Goal: Task Accomplishment & Management: Complete application form

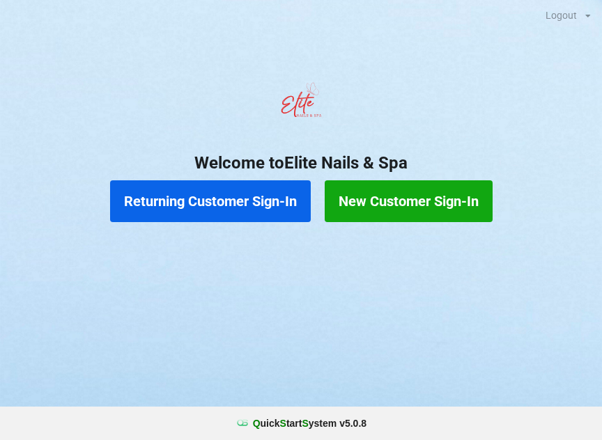
click at [249, 206] on button "Returning Customer Sign-In" at bounding box center [210, 202] width 201 height 42
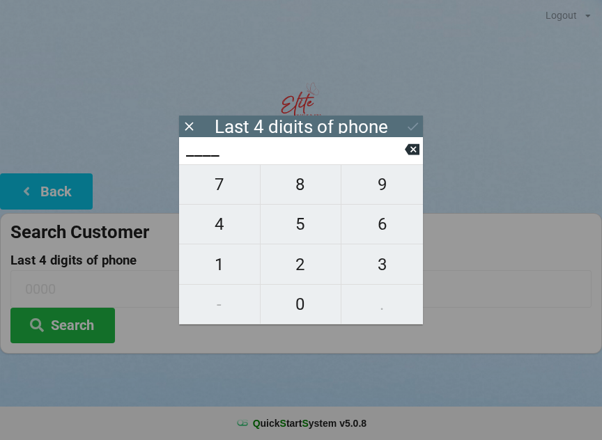
click at [305, 300] on span "0" at bounding box center [301, 304] width 81 height 29
type input "0___"
click at [228, 193] on span "7" at bounding box center [219, 184] width 81 height 29
type input "07__"
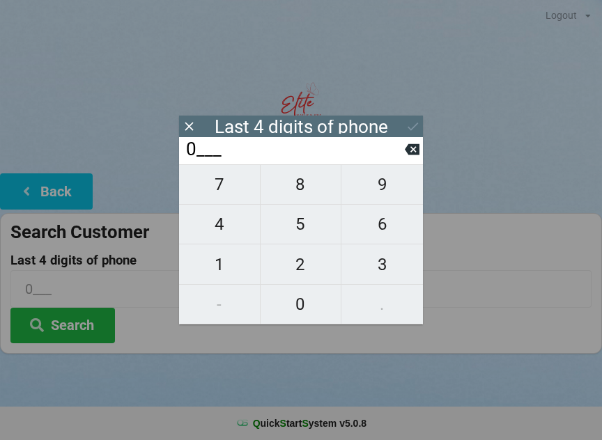
type input "07__"
click at [305, 300] on span "0" at bounding box center [301, 304] width 81 height 29
type input "070_"
click at [381, 231] on span "6" at bounding box center [383, 224] width 82 height 29
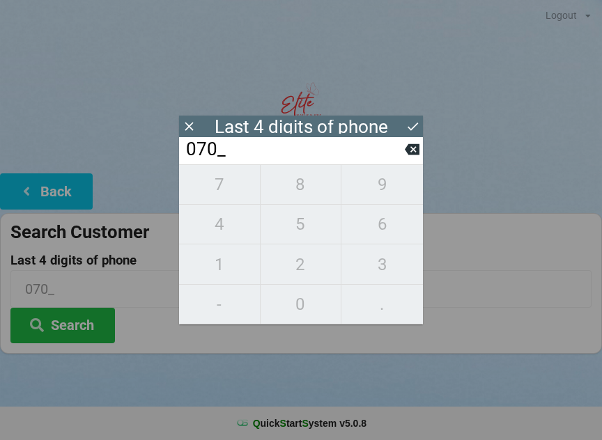
type input "0706"
click at [420, 134] on button at bounding box center [413, 126] width 15 height 19
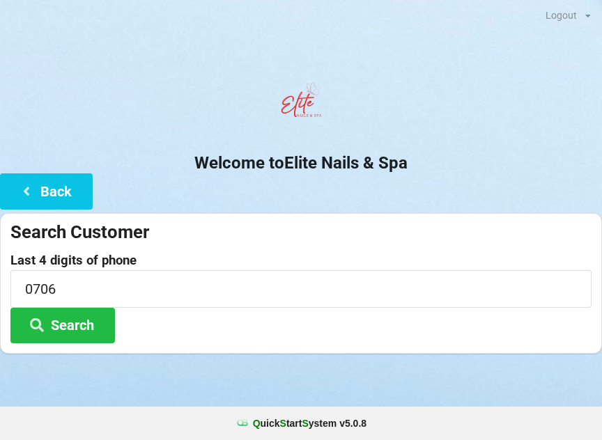
click at [86, 332] on button "Search" at bounding box center [62, 326] width 105 height 36
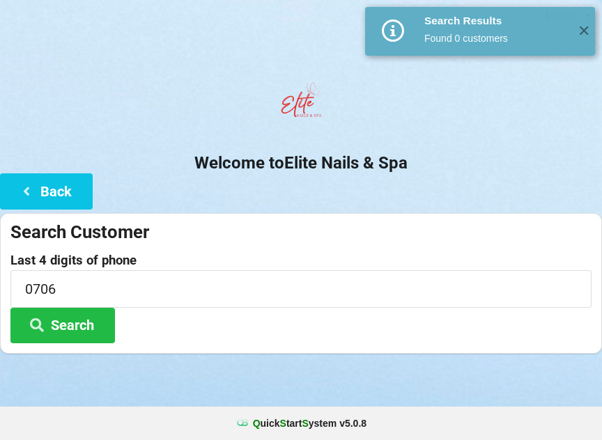
click at [67, 202] on button "Back" at bounding box center [46, 192] width 93 height 36
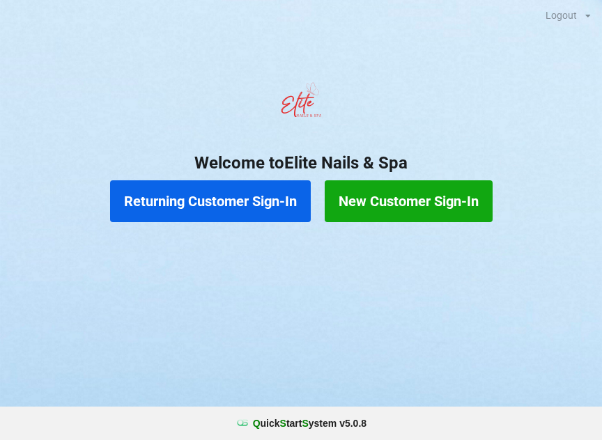
click at [438, 214] on button "New Customer Sign-In" at bounding box center [409, 202] width 168 height 42
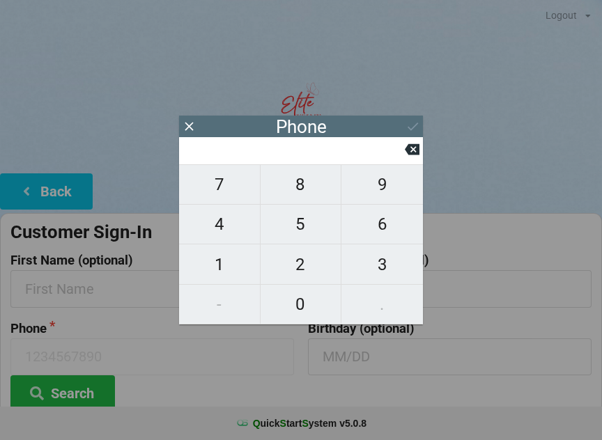
click at [377, 193] on span "9" at bounding box center [383, 184] width 82 height 29
type input "9"
click at [320, 271] on span "2" at bounding box center [301, 264] width 81 height 29
type input "92"
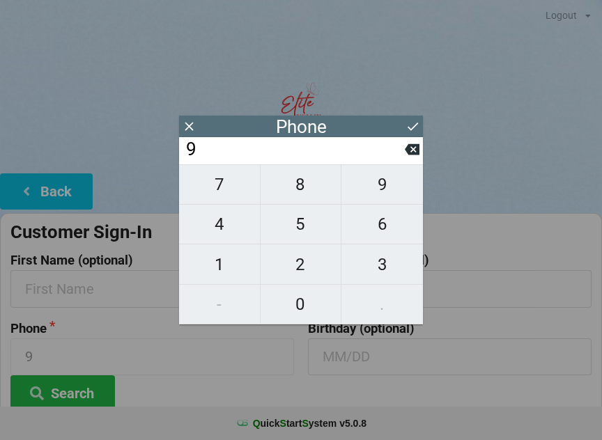
type input "92"
click at [379, 190] on span "9" at bounding box center [383, 184] width 82 height 29
type input "929"
click at [381, 270] on span "3" at bounding box center [383, 264] width 82 height 29
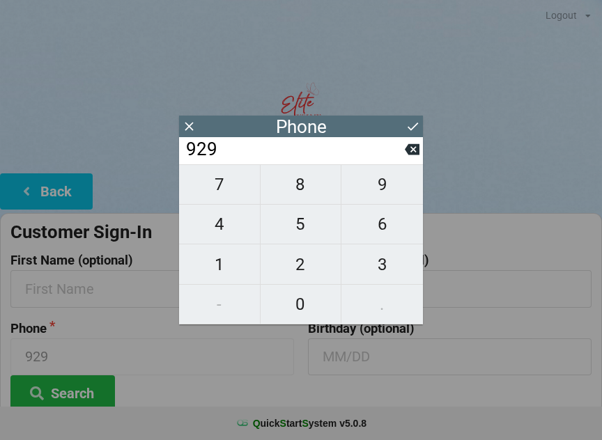
type input "9293"
click at [311, 315] on span "0" at bounding box center [301, 304] width 81 height 29
type input "92930"
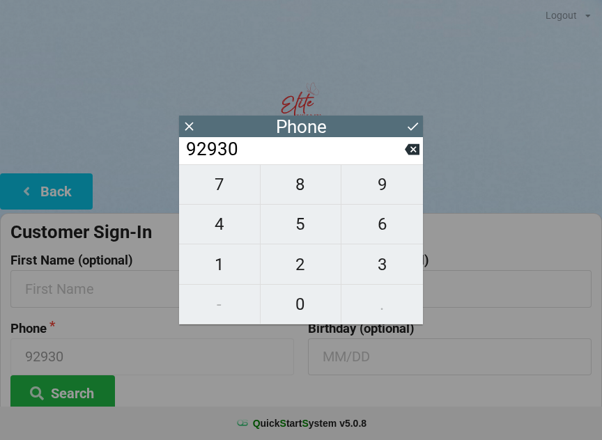
click at [376, 275] on span "3" at bounding box center [383, 264] width 82 height 29
type input "929303"
click at [315, 315] on span "0" at bounding box center [301, 304] width 81 height 29
type input "9293030"
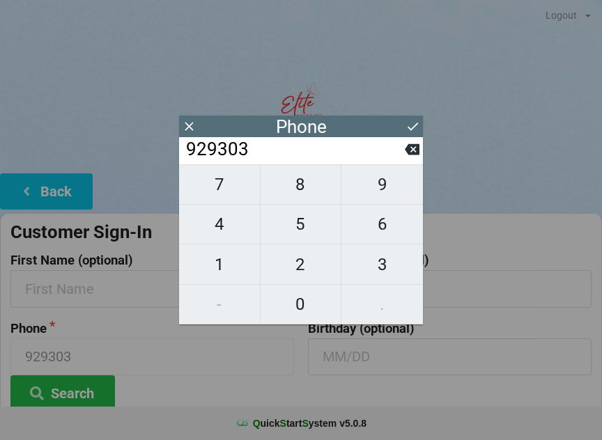
type input "9293030"
click at [217, 186] on span "7" at bounding box center [219, 184] width 81 height 29
type input "92930307"
click at [315, 309] on span "0" at bounding box center [301, 304] width 81 height 29
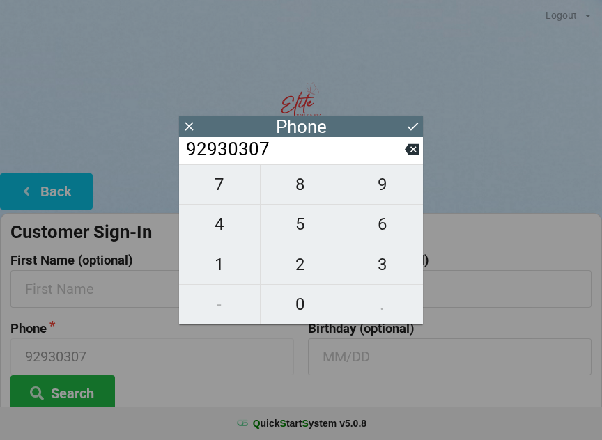
type input "929303070"
click at [382, 223] on span "6" at bounding box center [383, 224] width 82 height 29
type input "9293030706"
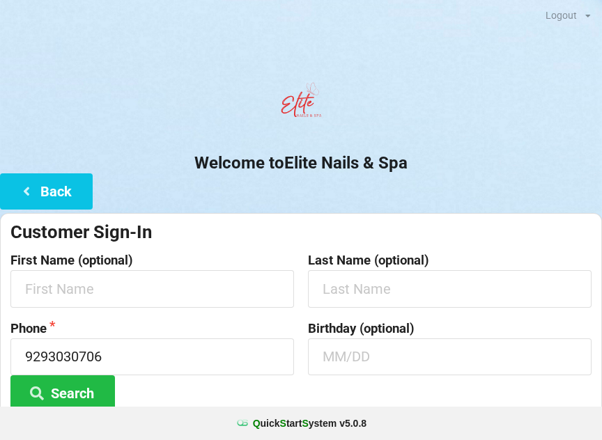
click at [96, 405] on button "Search" at bounding box center [62, 394] width 105 height 36
click at [153, 283] on input "text" at bounding box center [152, 288] width 284 height 37
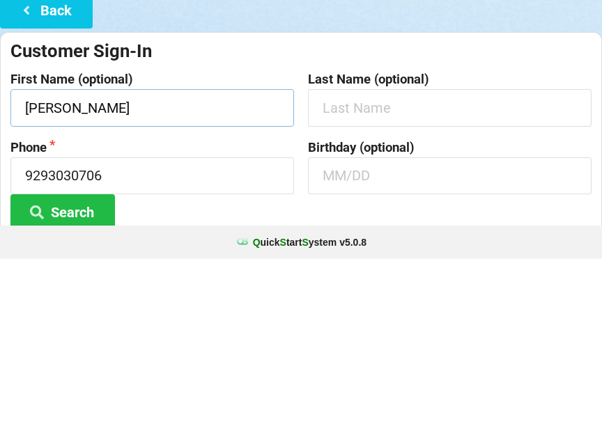
type input "[PERSON_NAME]"
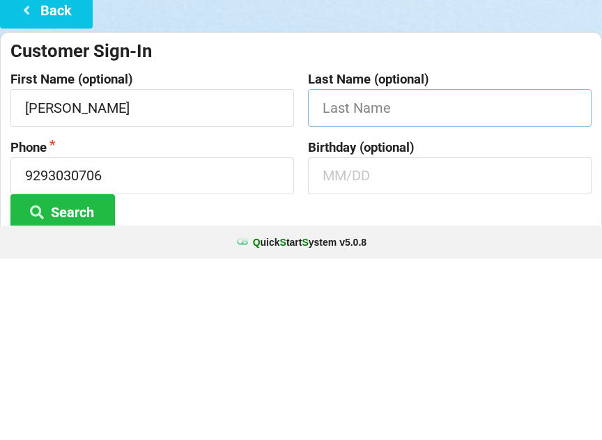
click at [409, 270] on input "text" at bounding box center [450, 288] width 284 height 37
type input "Morcelo"
click at [433, 339] on input "text" at bounding box center [450, 357] width 284 height 37
type input "11/03"
click at [524, 322] on label "Birthday (optional)" at bounding box center [450, 329] width 284 height 14
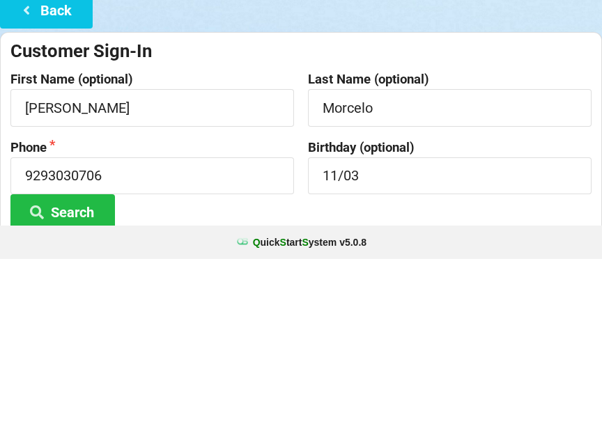
scroll to position [104, 0]
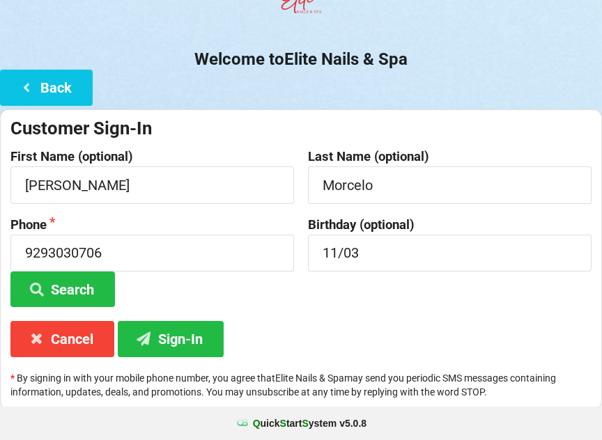
click at [187, 334] on button "Sign-In" at bounding box center [171, 339] width 106 height 36
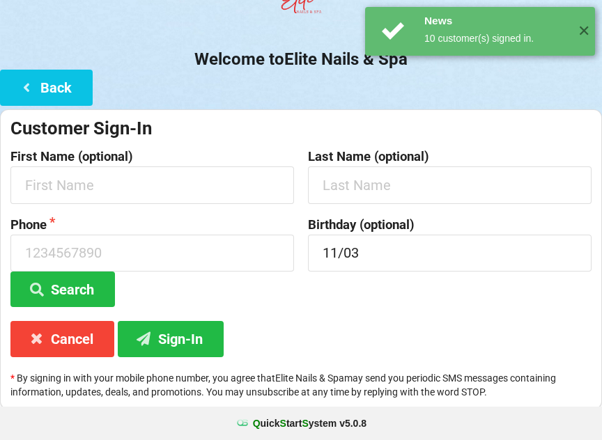
scroll to position [0, 0]
